Goal: Task Accomplishment & Management: Use online tool/utility

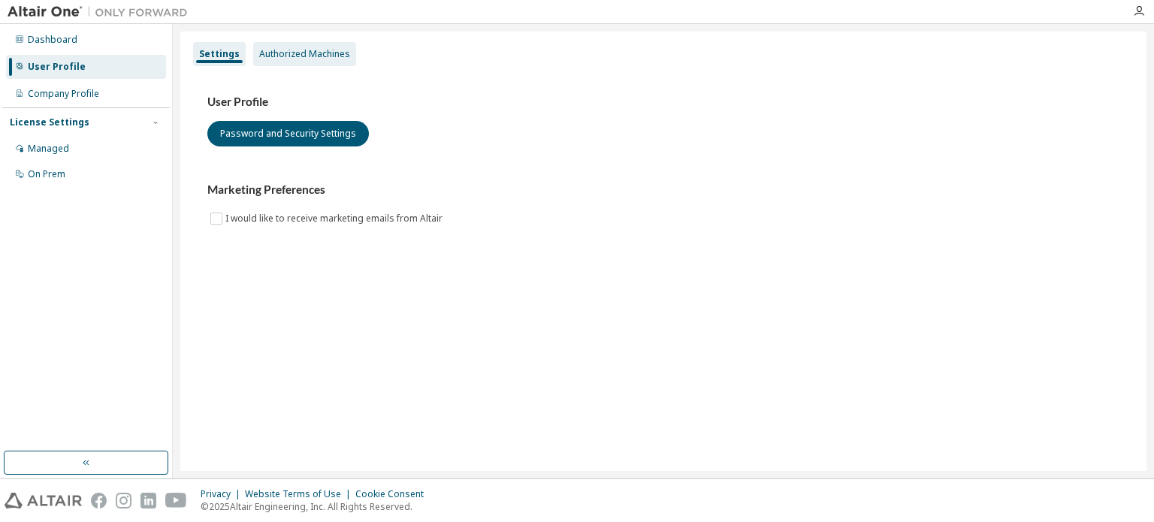
click at [283, 49] on div "Authorized Machines" at bounding box center [304, 54] width 91 height 12
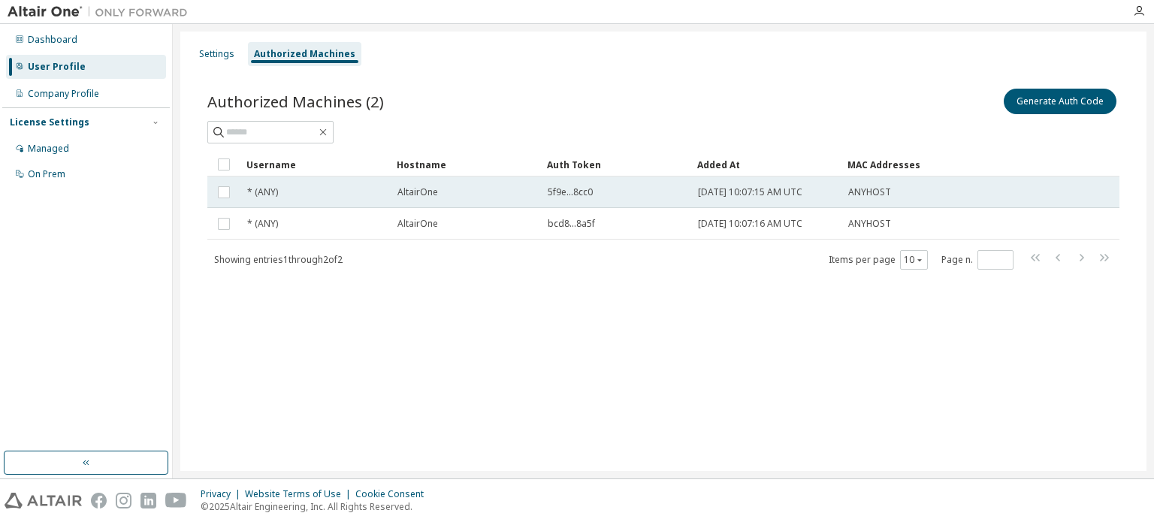
click at [570, 195] on span "5f9e...8cc0" at bounding box center [570, 192] width 45 height 12
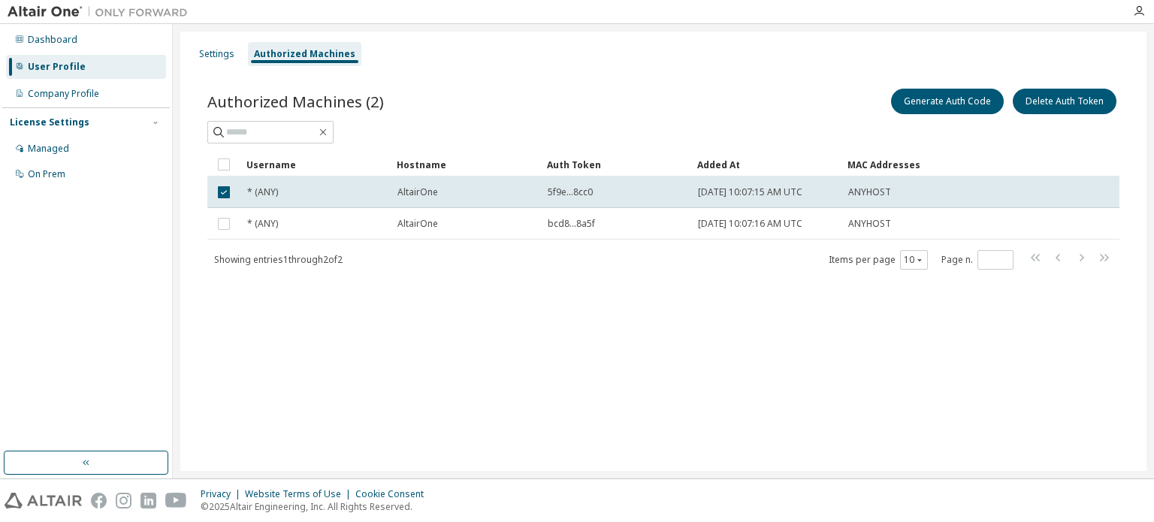
click at [570, 195] on span "5f9e...8cc0" at bounding box center [570, 192] width 45 height 12
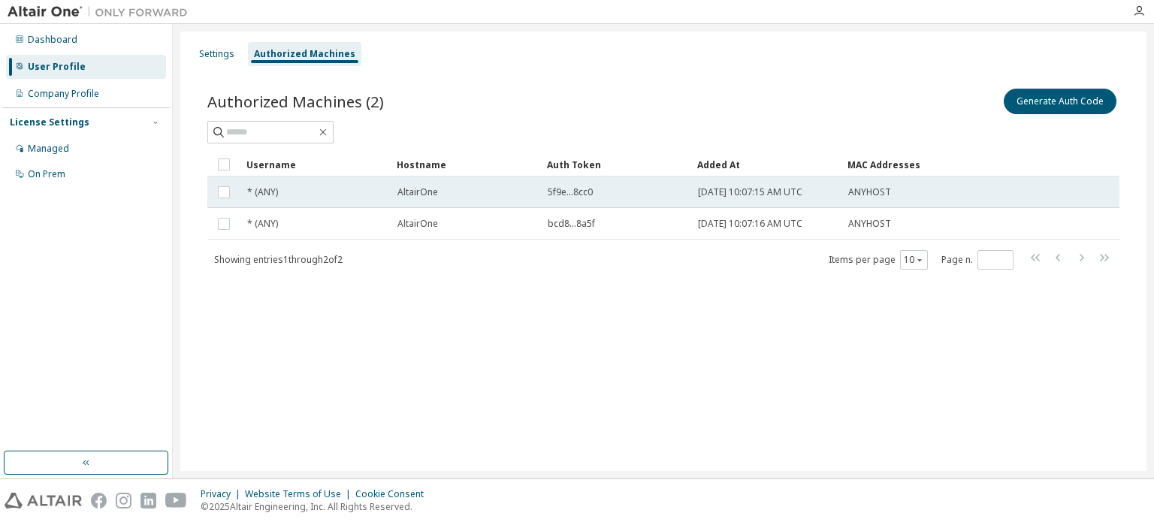
click at [565, 187] on span "5f9e...8cc0" at bounding box center [570, 192] width 45 height 12
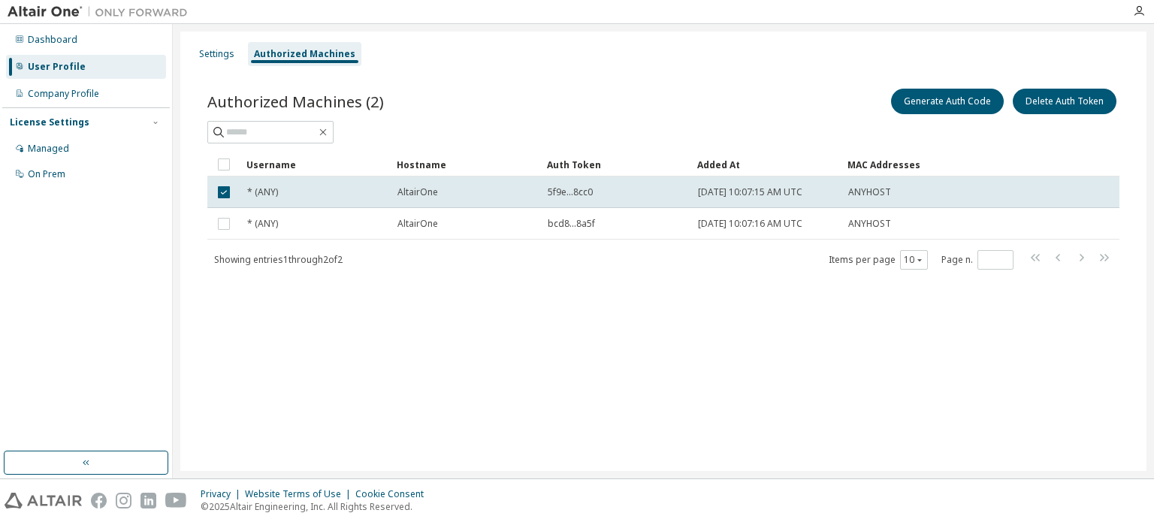
click at [565, 187] on span "5f9e...8cc0" at bounding box center [570, 192] width 45 height 12
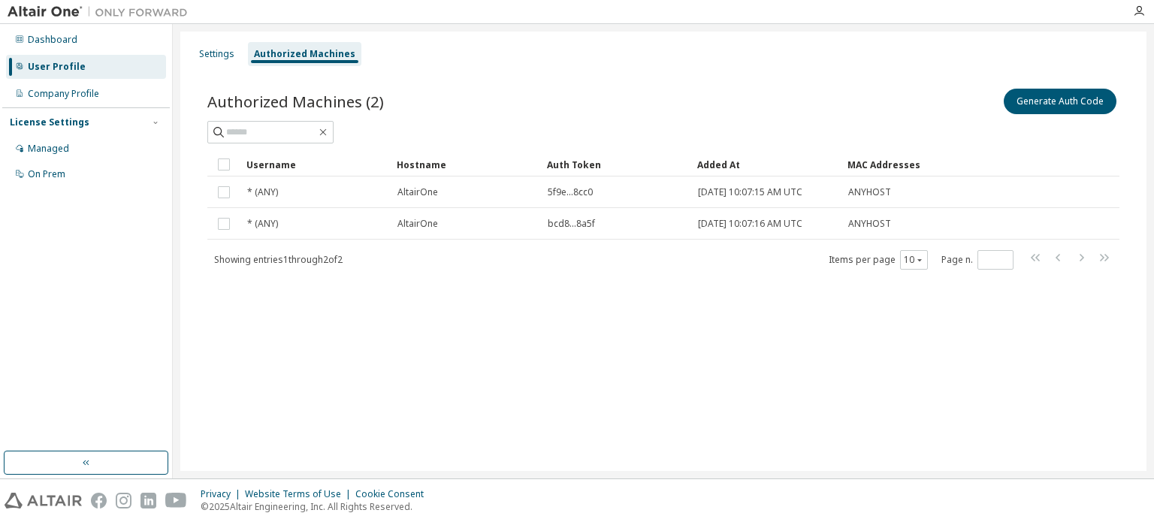
click at [565, 187] on span "5f9e...8cc0" at bounding box center [570, 192] width 45 height 12
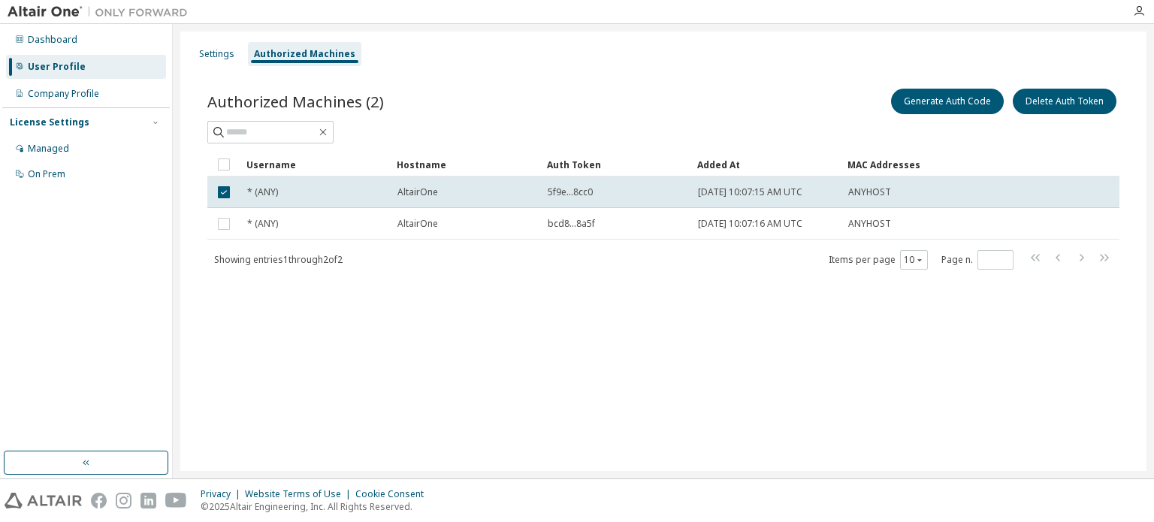
click at [565, 187] on span "5f9e...8cc0" at bounding box center [570, 192] width 45 height 12
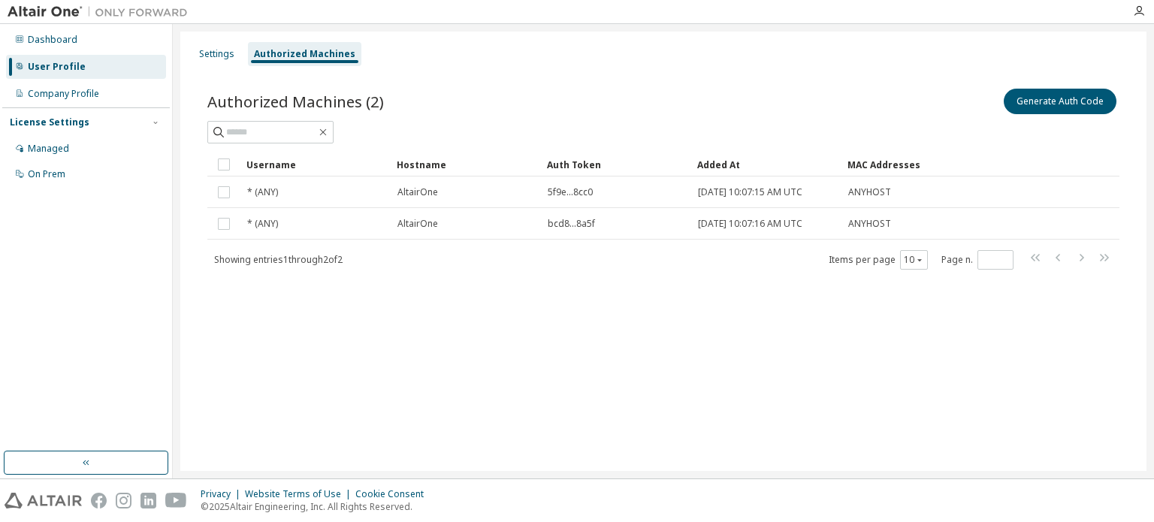
click at [565, 187] on span "5f9e...8cc0" at bounding box center [570, 192] width 45 height 12
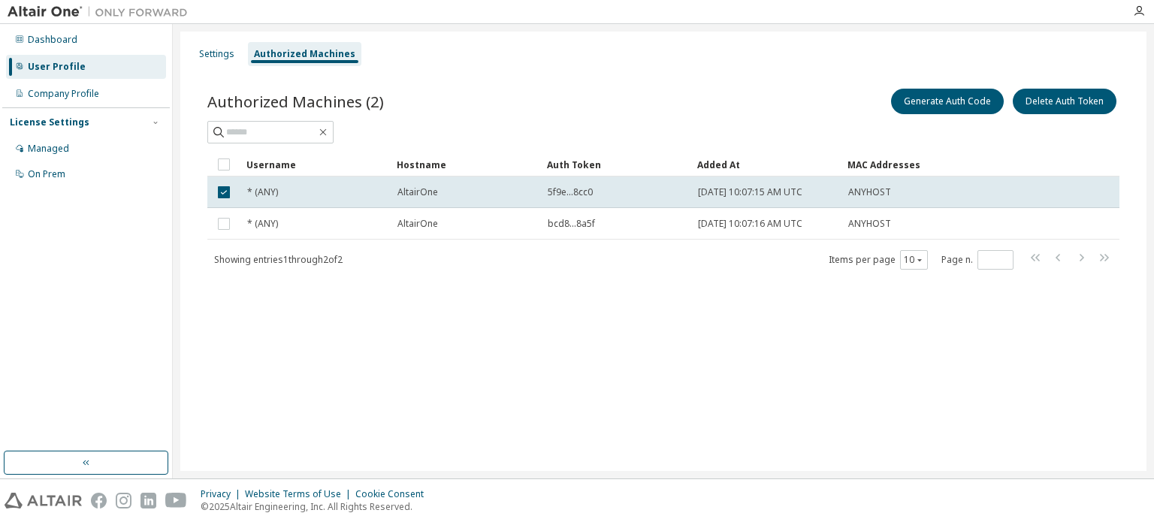
click at [565, 187] on span "5f9e...8cc0" at bounding box center [570, 192] width 45 height 12
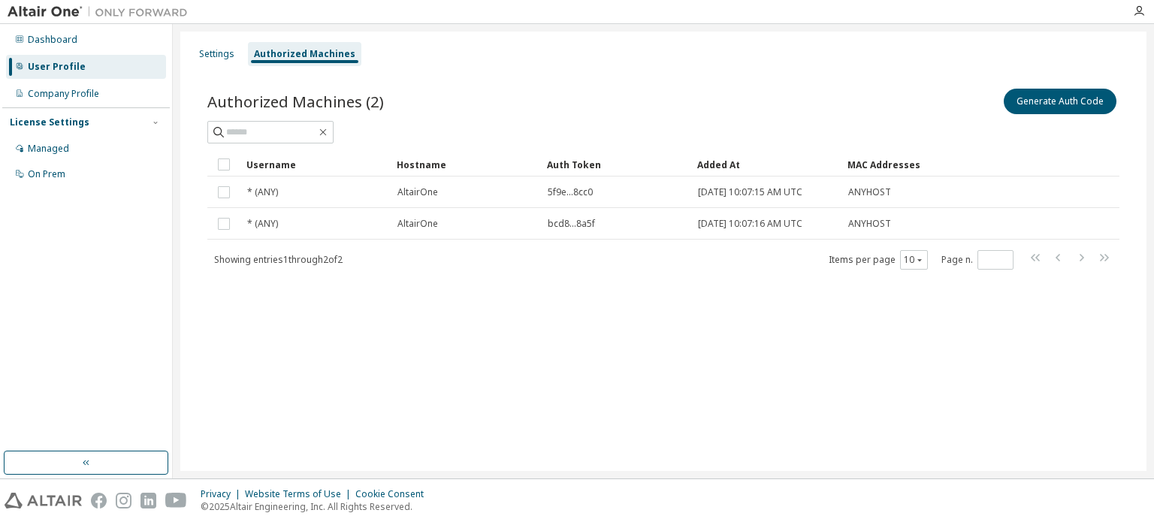
click at [565, 187] on span "5f9e...8cc0" at bounding box center [570, 192] width 45 height 12
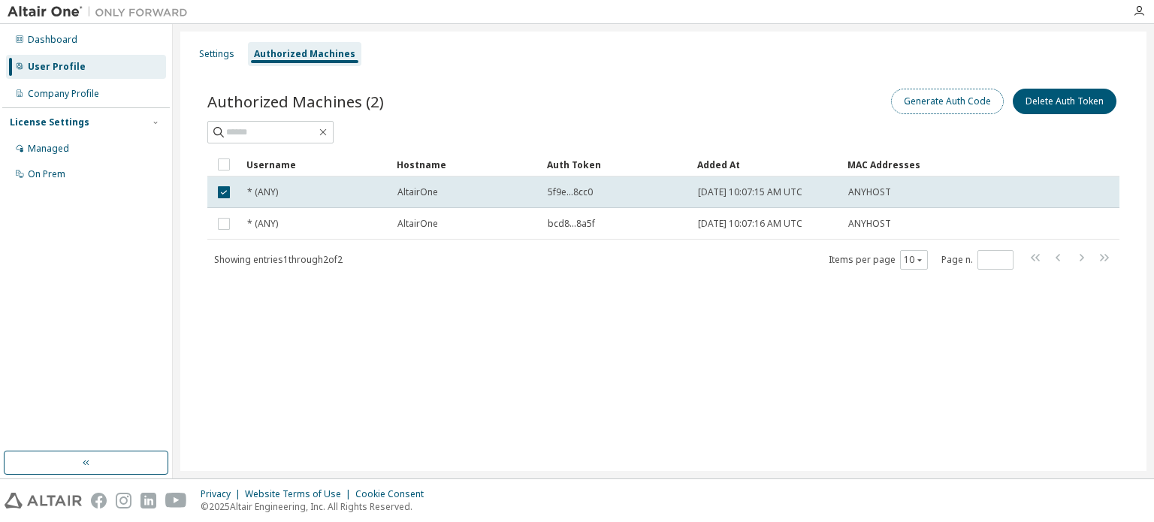
click at [973, 104] on button "Generate Auth Code" at bounding box center [947, 102] width 113 height 26
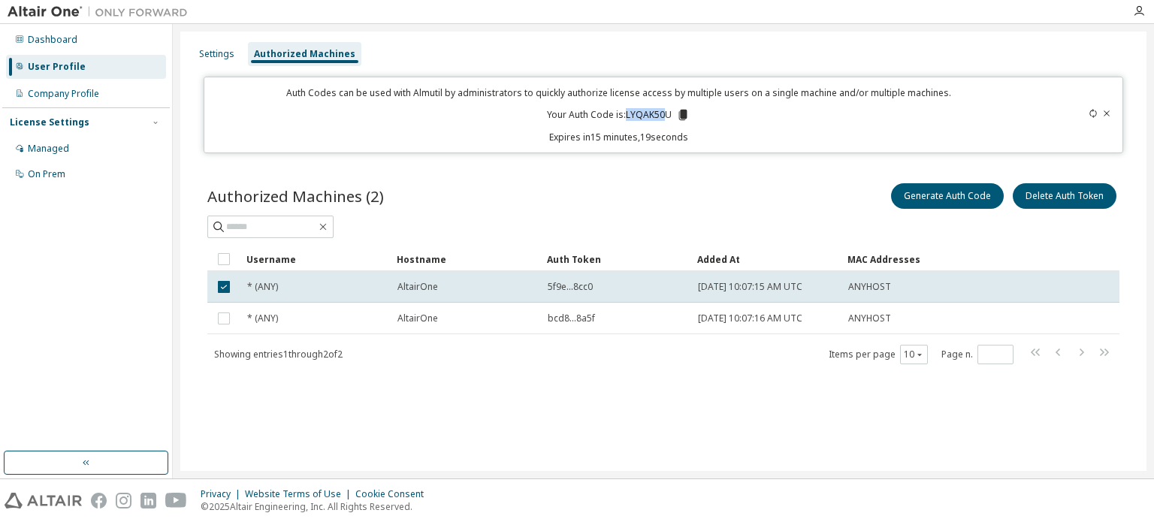
drag, startPoint x: 626, startPoint y: 114, endPoint x: 667, endPoint y: 118, distance: 41.5
click at [667, 118] on p "Your Auth Code is: LYQAK50U" at bounding box center [618, 115] width 143 height 14
click at [676, 116] on icon at bounding box center [683, 115] width 14 height 14
click at [1085, 202] on button "Delete Auth Token" at bounding box center [1065, 196] width 104 height 26
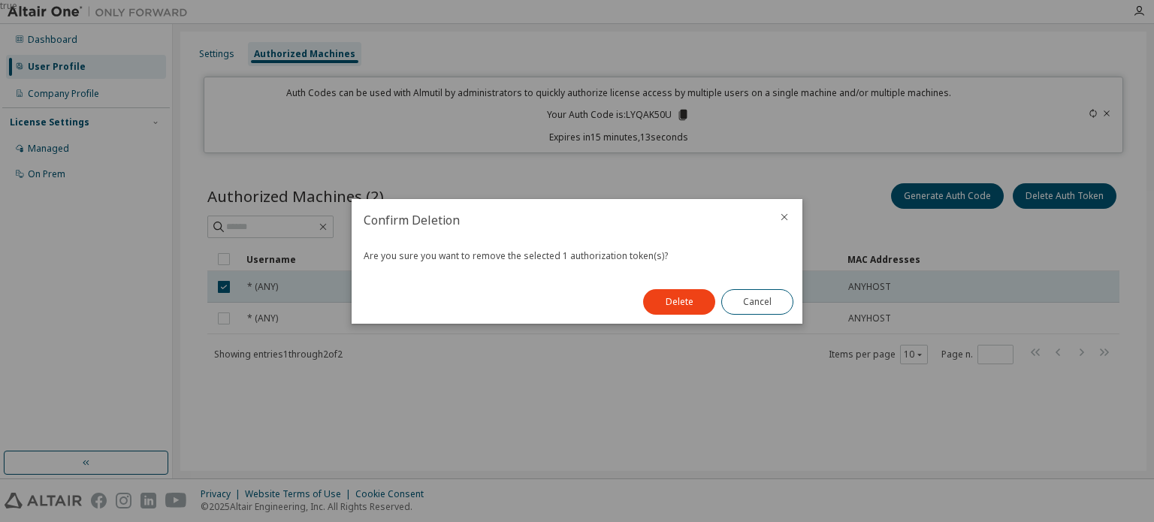
click at [786, 219] on icon "close" at bounding box center [785, 216] width 7 height 7
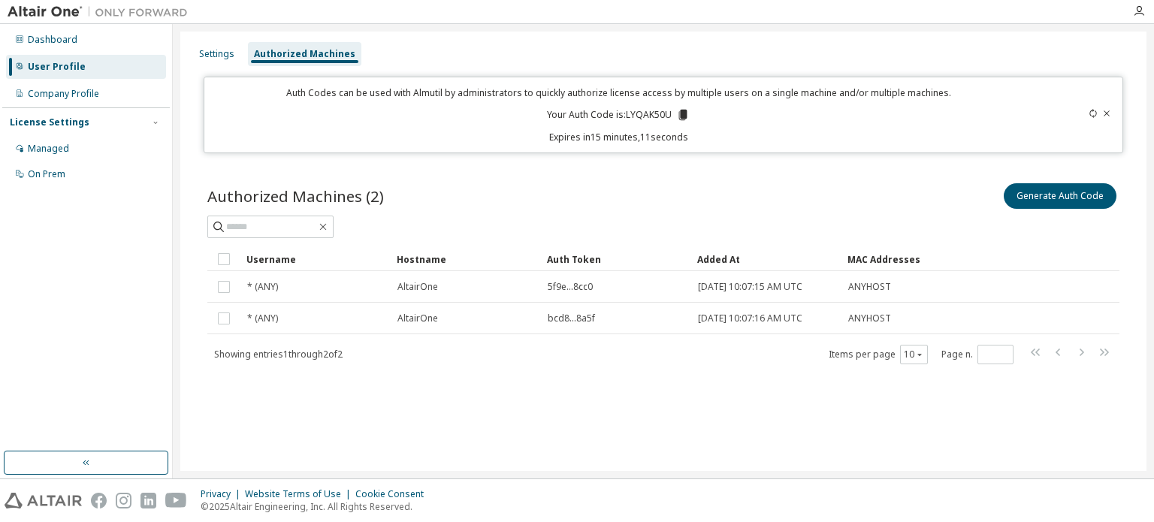
click at [349, 391] on div "Authorized Machines (2) Generate Auth Code Clear Load Save Save As Field Operat…" at bounding box center [663, 283] width 949 height 242
drag, startPoint x: 563, startPoint y: 283, endPoint x: 534, endPoint y: 389, distance: 110.0
click at [534, 389] on div "Authorized Machines (2) Generate Auth Code Clear Load Save Save As Field Operat…" at bounding box center [663, 283] width 949 height 242
click at [662, 374] on div "Authorized Machines (2) Generate Auth Code Clear Load Save Save As Field Operat…" at bounding box center [663, 283] width 949 height 242
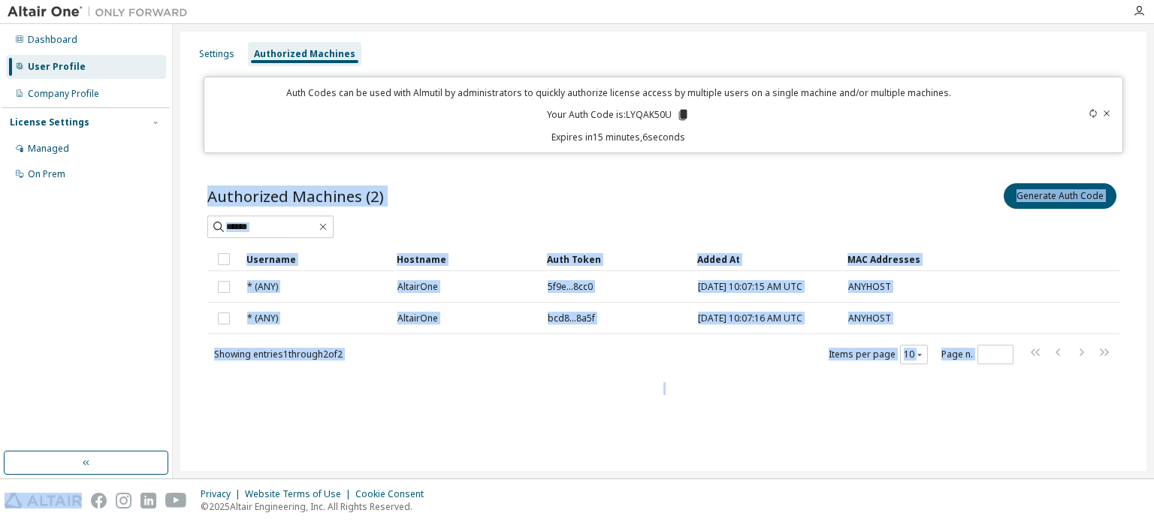
click at [662, 374] on div "Authorized Machines (2) Generate Auth Code Clear Load Save Save As Field Operat…" at bounding box center [663, 283] width 949 height 242
